Goal: Task Accomplishment & Management: Manage account settings

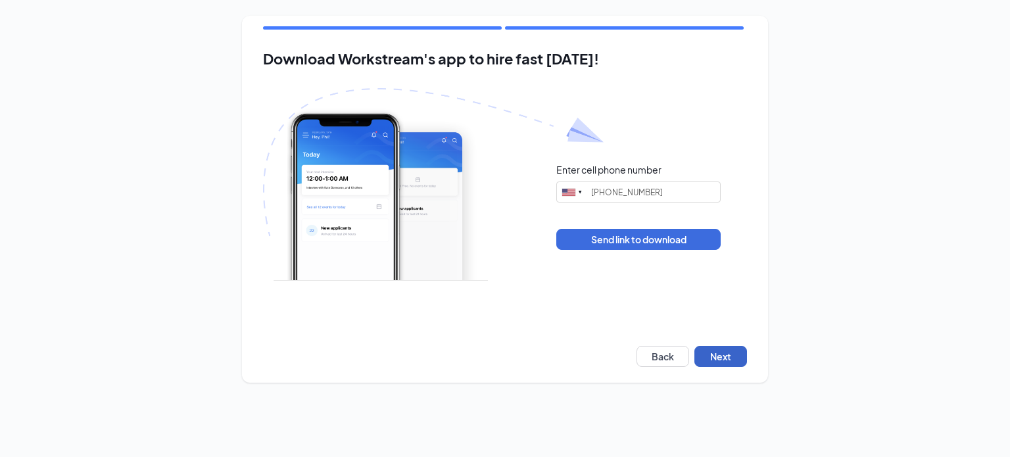
click at [734, 355] on button "Next" at bounding box center [721, 356] width 53 height 21
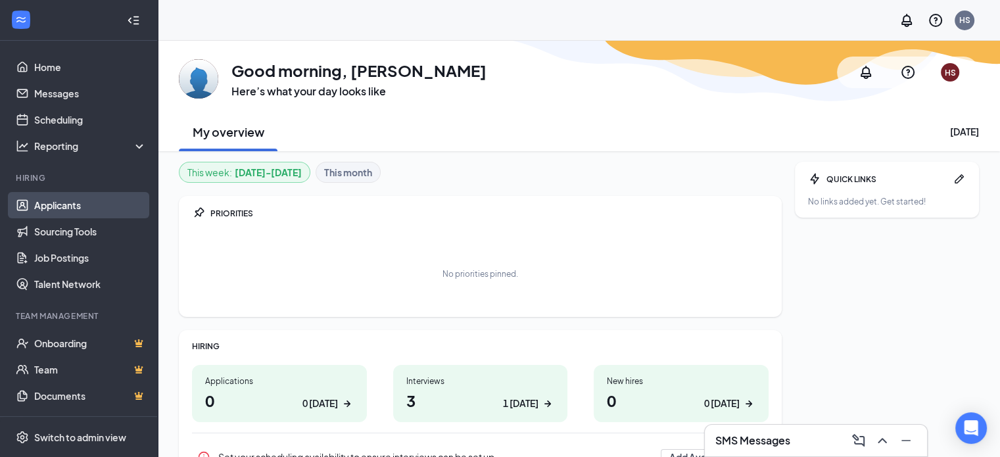
click at [74, 202] on link "Applicants" at bounding box center [90, 205] width 112 height 26
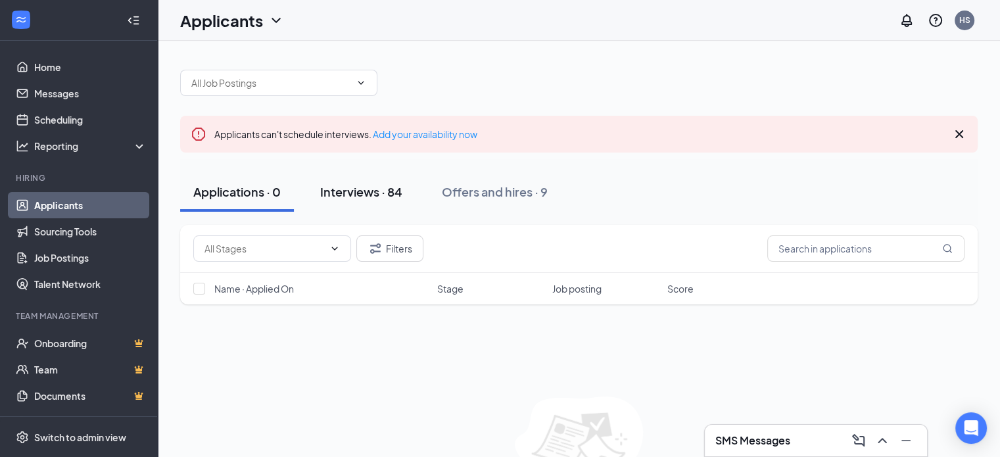
click at [368, 189] on div "Interviews · 84" at bounding box center [361, 192] width 82 height 16
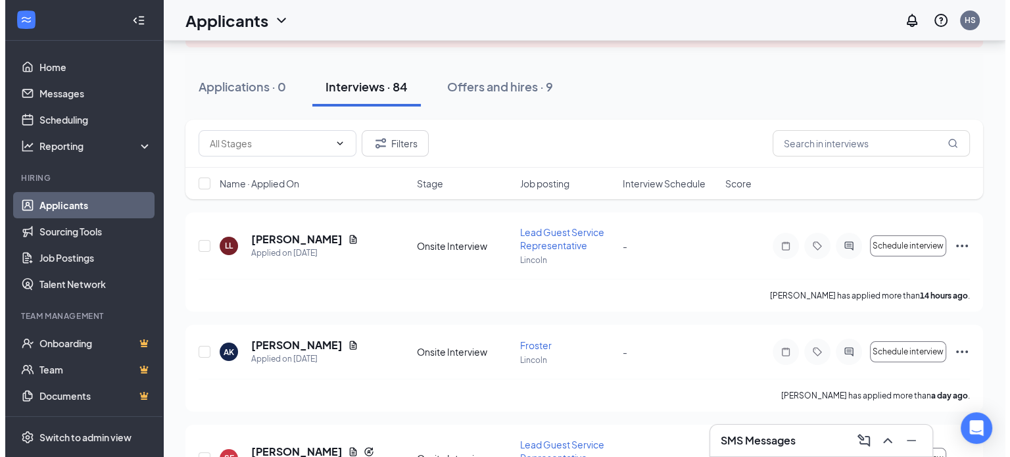
scroll to position [132, 0]
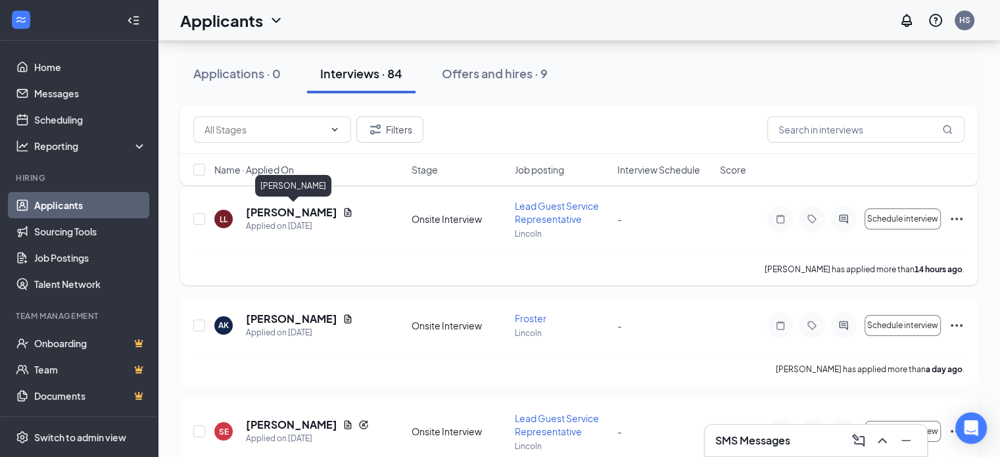
drag, startPoint x: 305, startPoint y: 212, endPoint x: 312, endPoint y: 214, distance: 7.5
click at [305, 212] on h5 "[PERSON_NAME]" at bounding box center [291, 212] width 91 height 14
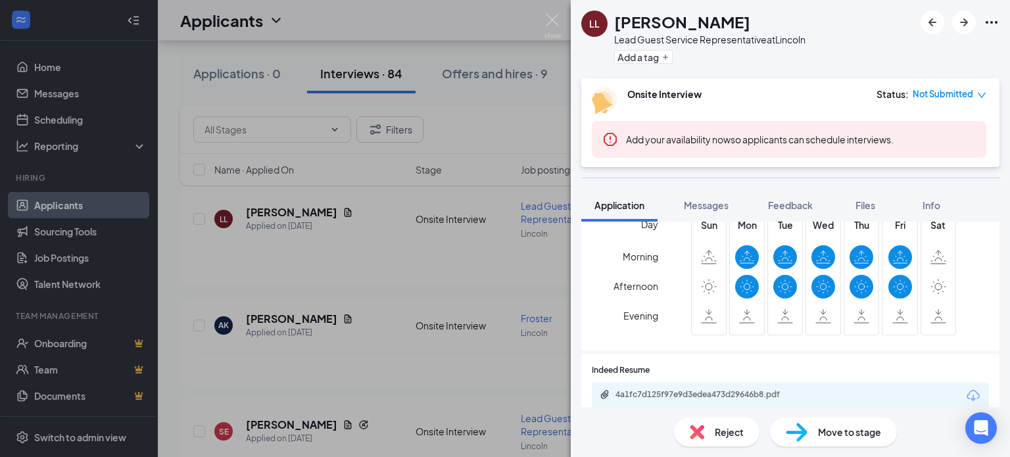
scroll to position [329, 0]
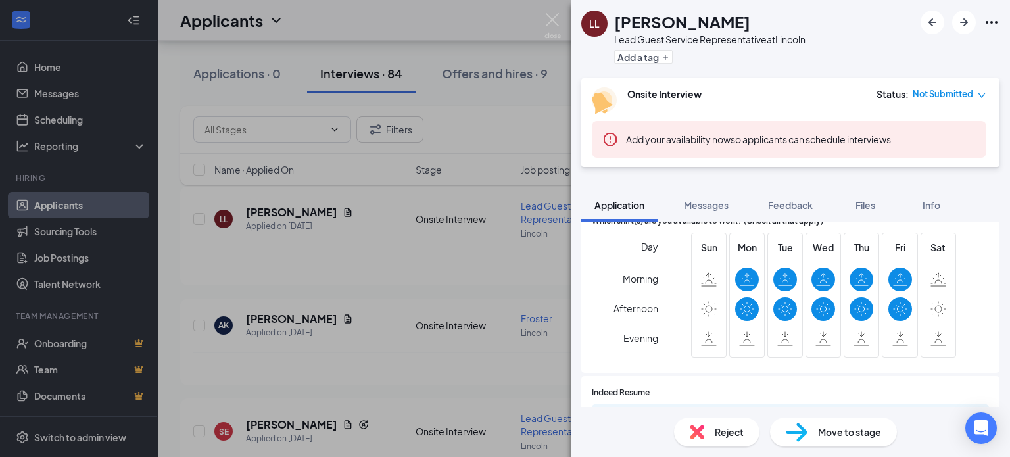
click at [414, 249] on div "LL [PERSON_NAME] Lead Guest Service Representative at [GEOGRAPHIC_DATA] Add a t…" at bounding box center [505, 228] width 1010 height 457
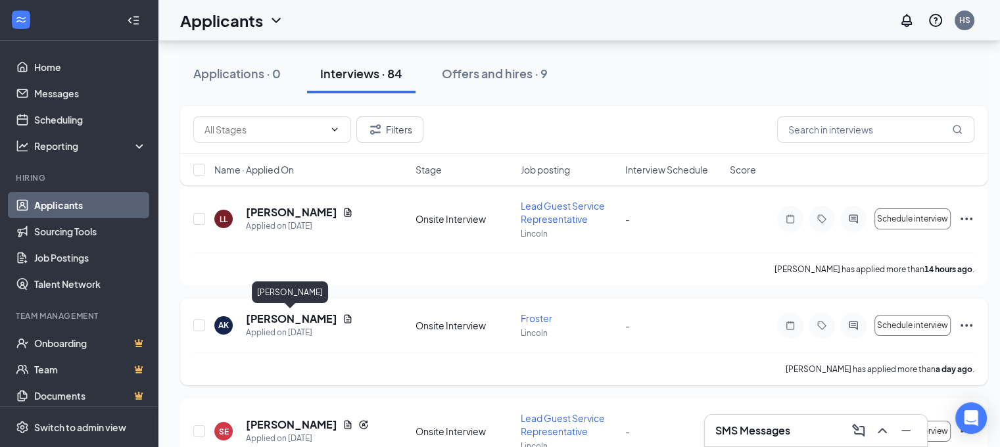
click at [295, 317] on h5 "[PERSON_NAME]" at bounding box center [291, 319] width 91 height 14
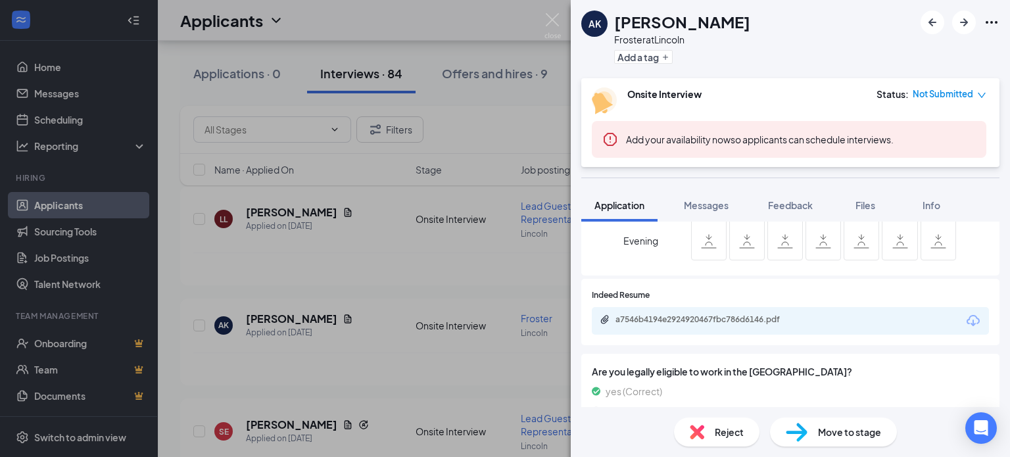
scroll to position [460, 0]
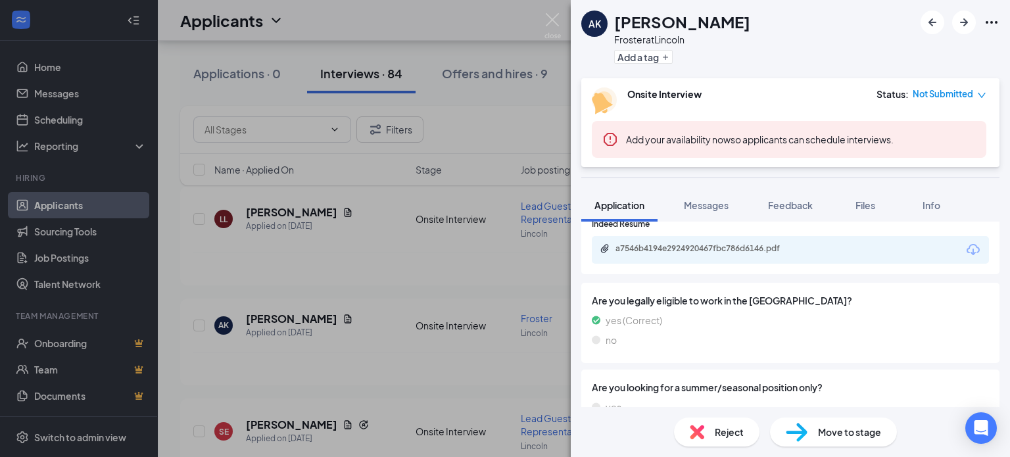
click at [720, 256] on div "a7546b4194e2924920467fbc786d6146.pdf" at bounding box center [790, 250] width 397 height 28
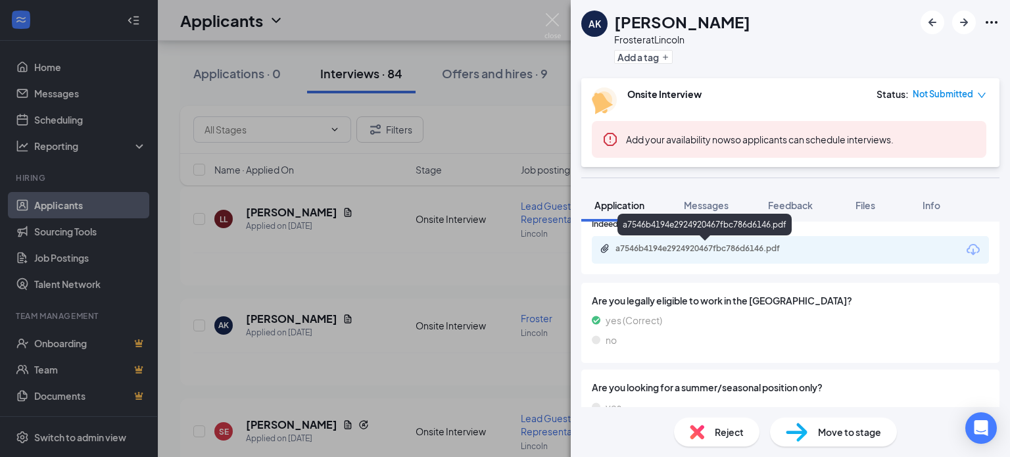
click at [720, 249] on div "a7546b4194e2924920467fbc786d6146.pdf" at bounding box center [708, 248] width 184 height 11
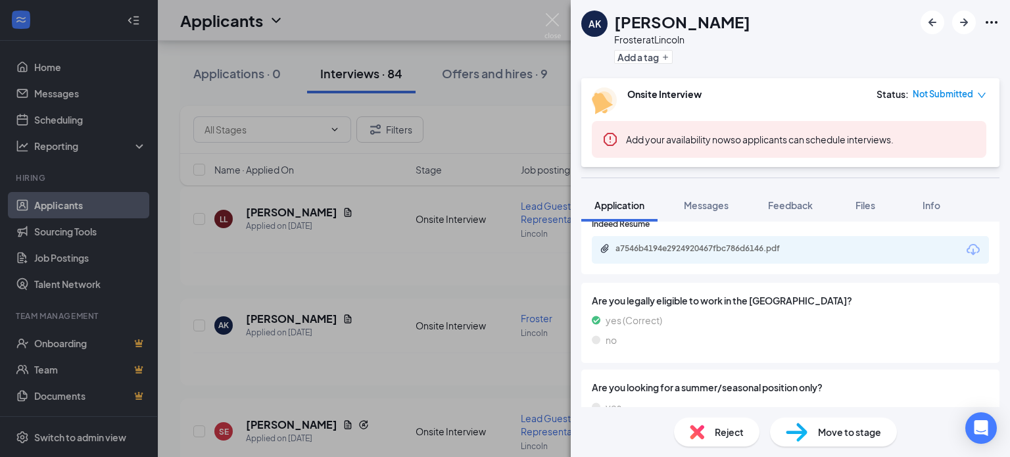
click at [403, 260] on div "AK Ashleigh Kudron Froster at Lincoln Add a tag Onsite Interview Status : Not S…" at bounding box center [505, 228] width 1010 height 457
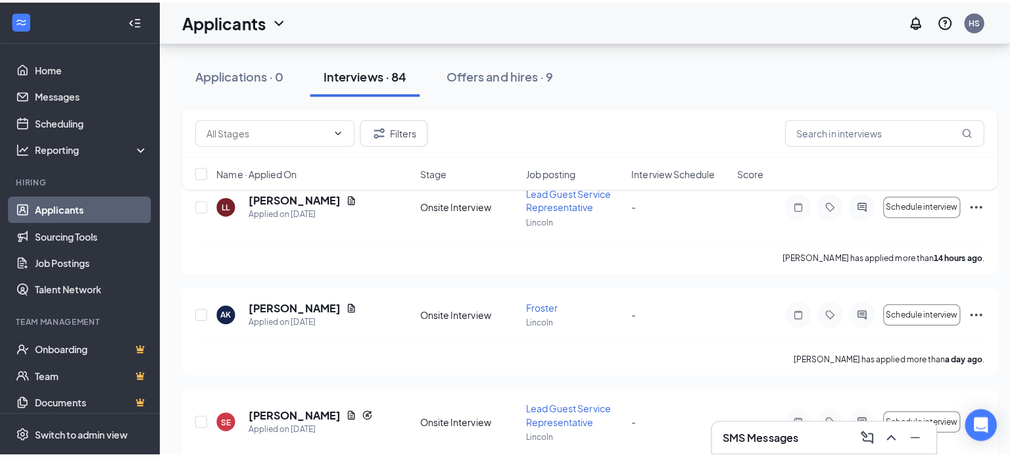
scroll to position [263, 0]
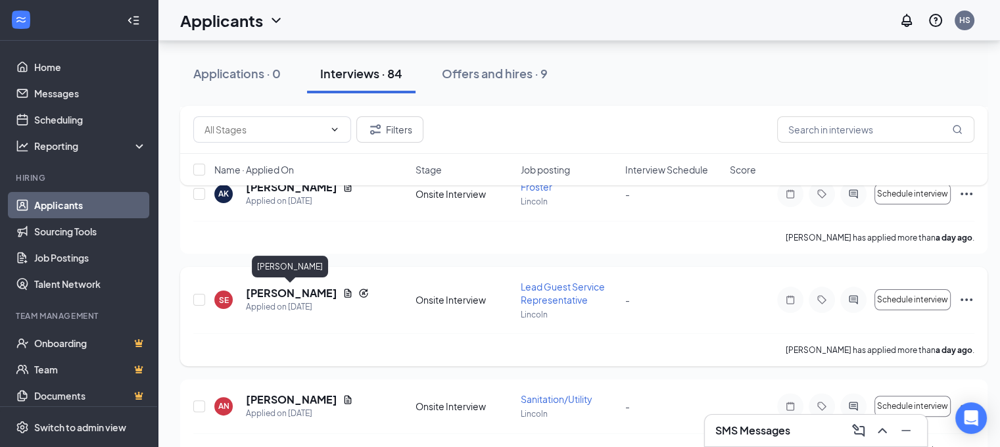
click at [313, 294] on h5 "Skylar Escandon" at bounding box center [291, 293] width 91 height 14
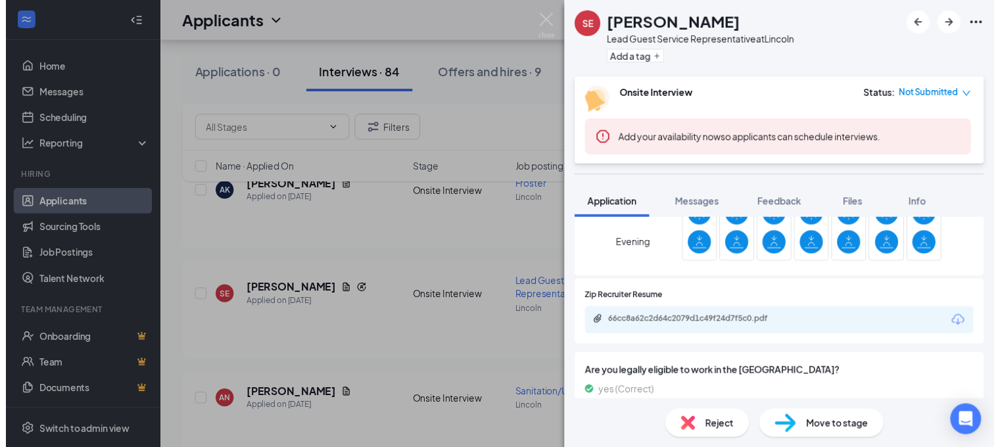
scroll to position [526, 0]
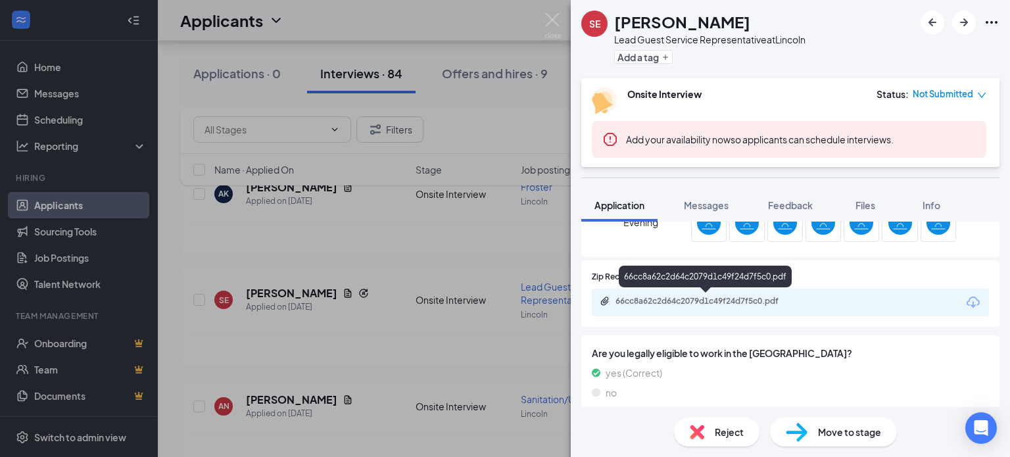
click at [760, 299] on div "66cc8a62c2d64c2079d1c49f24d7f5c0.pdf" at bounding box center [708, 301] width 184 height 11
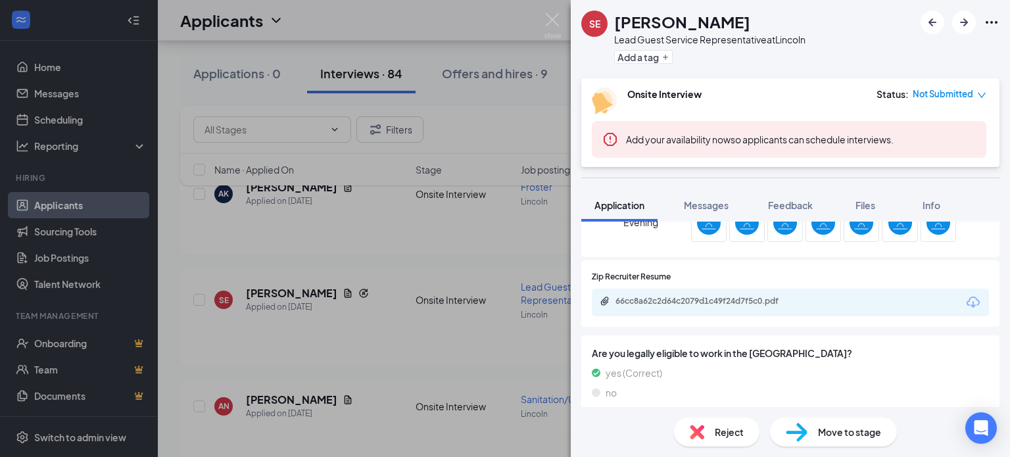
click at [387, 232] on div "SE Skylar Escandon Lead Guest Service Representative at Lincoln Add a tag Onsit…" at bounding box center [505, 228] width 1010 height 457
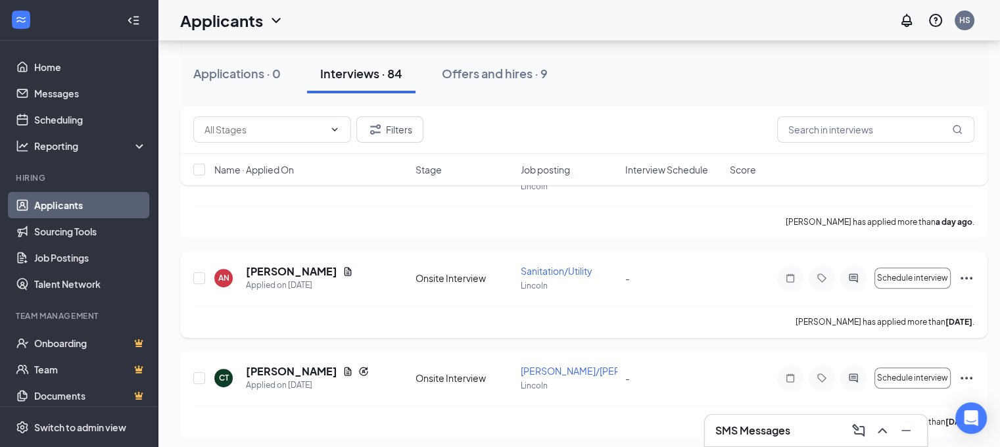
scroll to position [395, 0]
